Goal: Obtain resource: Obtain resource

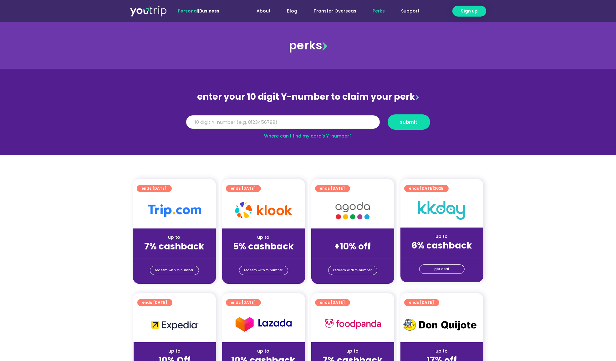
paste input "8145247840"
type input "8145247840"
click at [404, 129] on button "submit" at bounding box center [409, 121] width 43 height 15
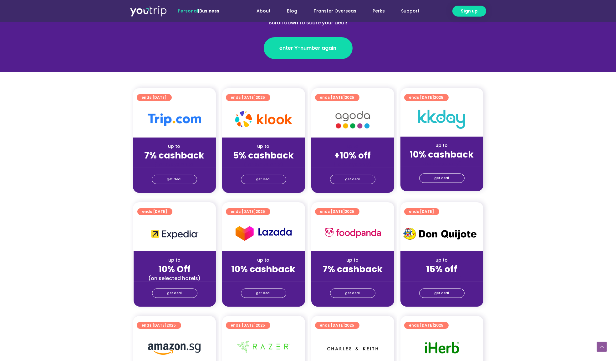
scroll to position [142, 0]
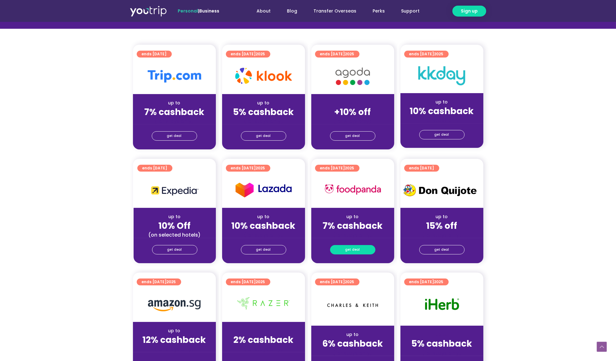
click at [359, 252] on span "get deal" at bounding box center [352, 250] width 15 height 9
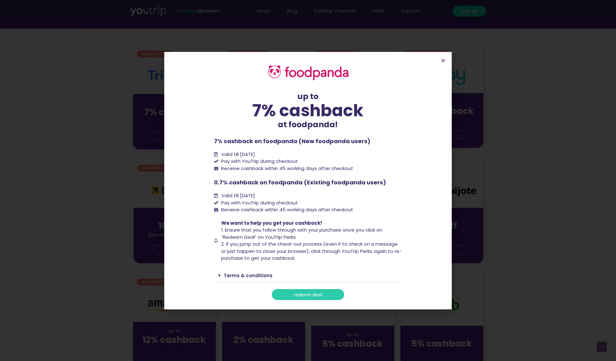
click at [310, 292] on span "redeem deal" at bounding box center [308, 294] width 28 height 5
click at [307, 295] on span "redeem deal" at bounding box center [308, 294] width 28 height 5
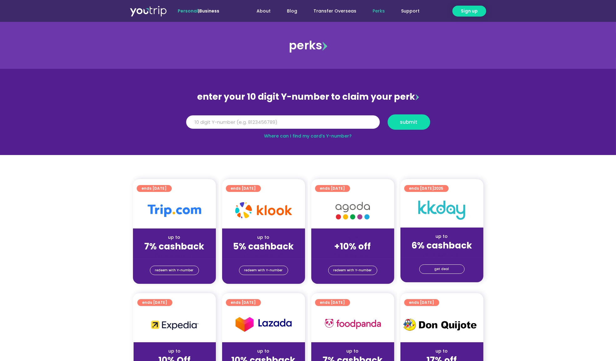
paste input "8145247840"
type input "8145247840"
click at [411, 120] on span "submit" at bounding box center [409, 122] width 18 height 5
